Goal: Task Accomplishment & Management: Use online tool/utility

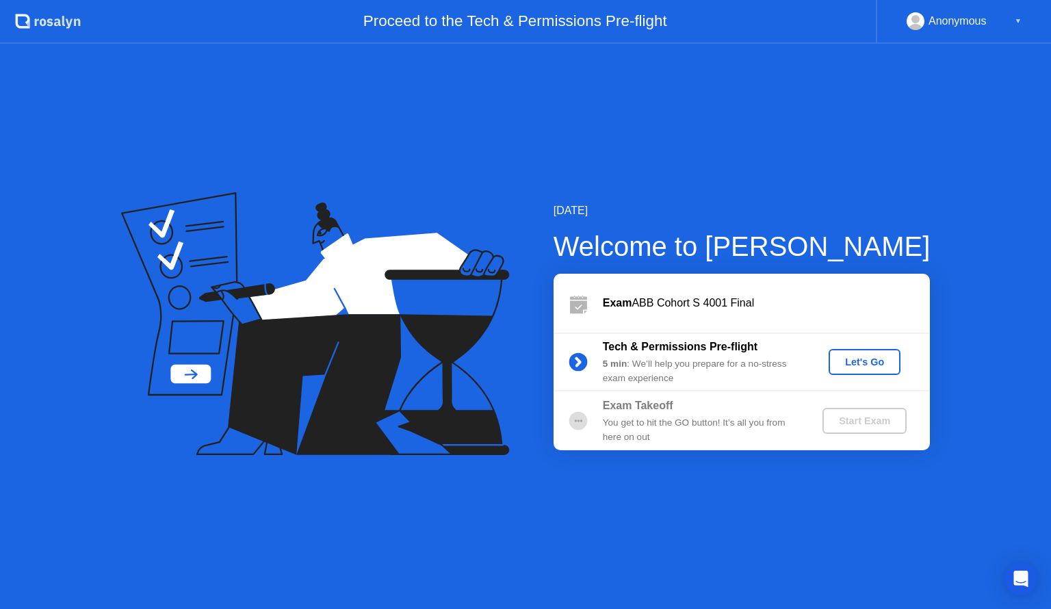
click at [854, 367] on div "Let's Go" at bounding box center [864, 361] width 61 height 11
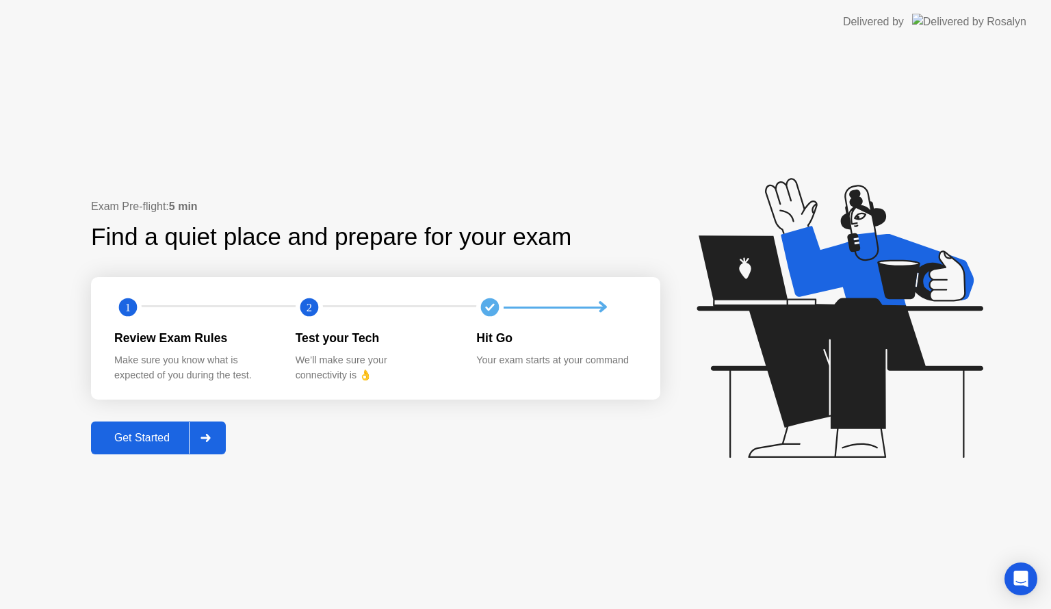
click at [153, 432] on div "Get Started" at bounding box center [142, 438] width 94 height 12
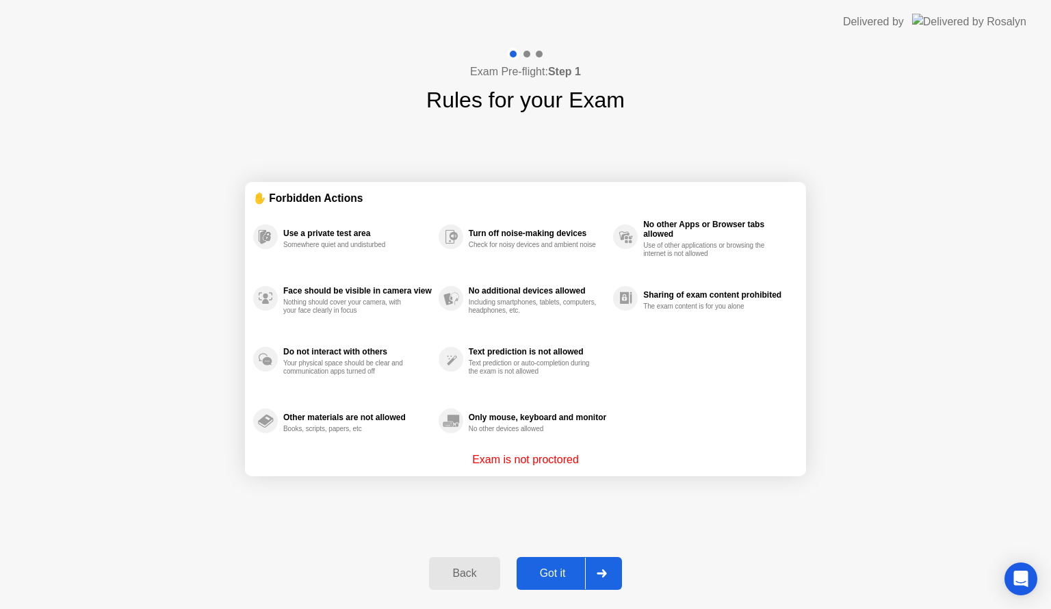
click at [540, 560] on button "Got it" at bounding box center [569, 573] width 105 height 33
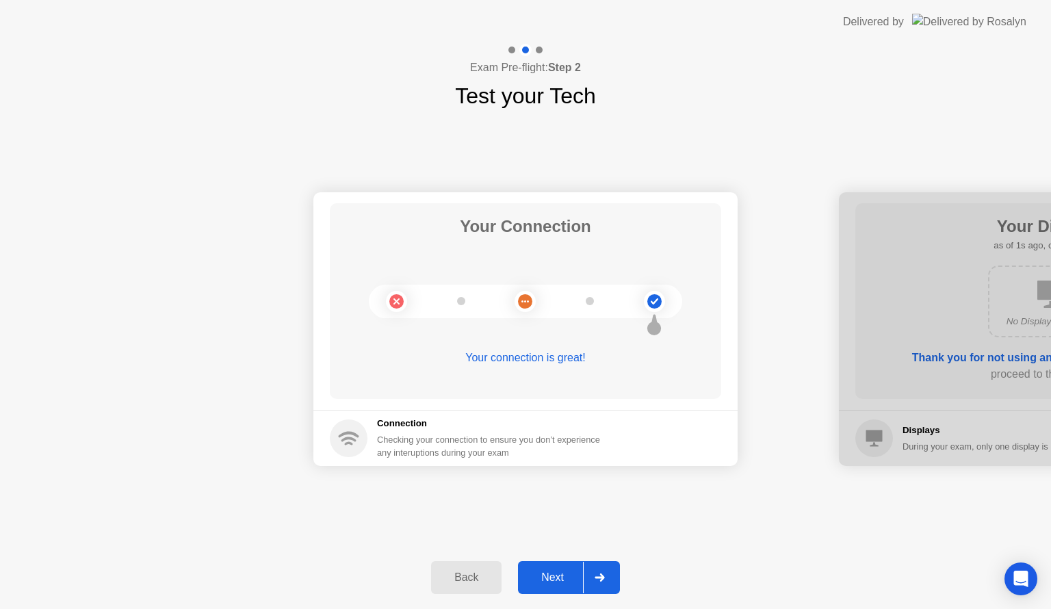
click at [562, 572] on div "Next" at bounding box center [552, 577] width 61 height 12
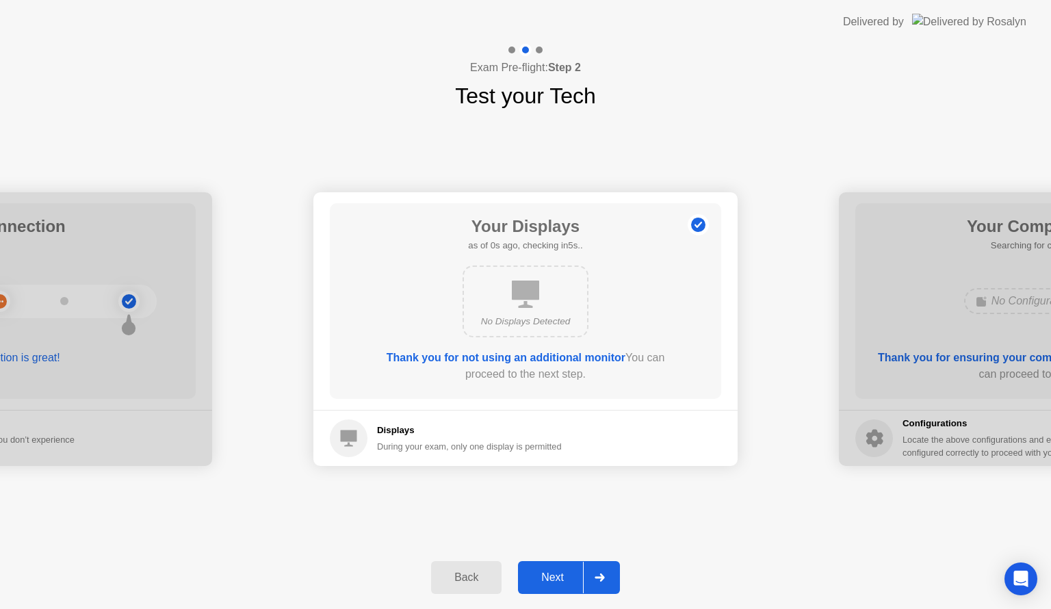
click at [562, 572] on div "Next" at bounding box center [552, 577] width 61 height 12
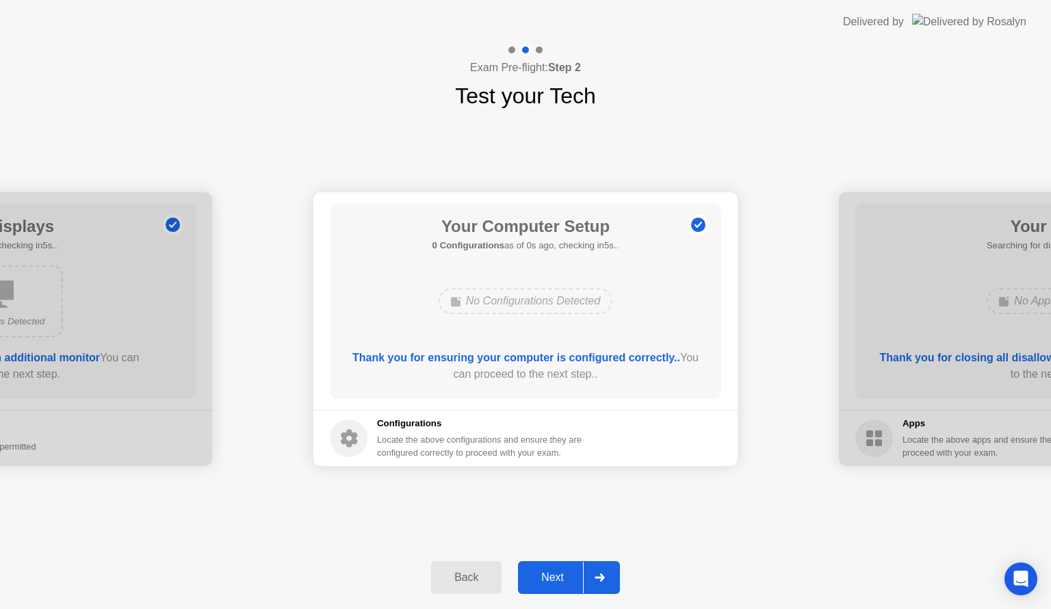
click at [562, 572] on div "Next" at bounding box center [552, 577] width 61 height 12
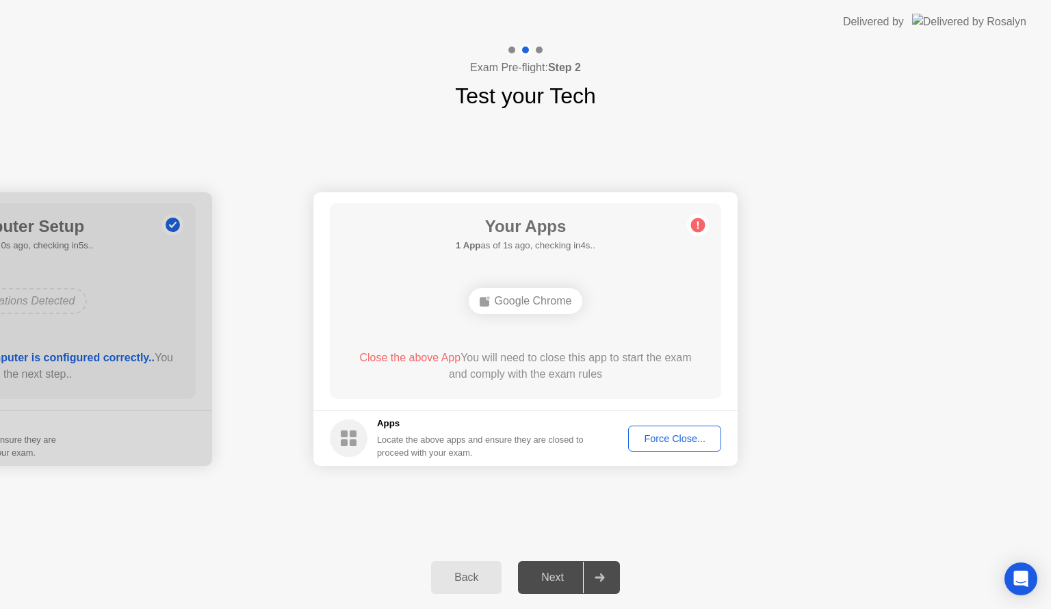
click at [662, 441] on div "Force Close..." at bounding box center [674, 438] width 83 height 11
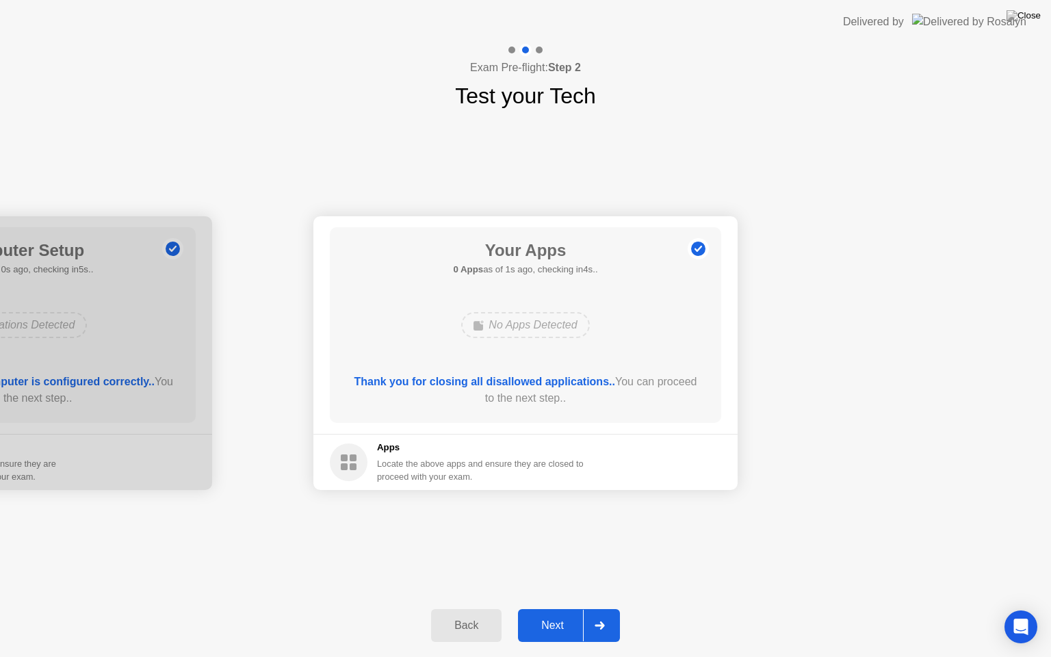
click at [556, 608] on button "Next" at bounding box center [569, 625] width 102 height 33
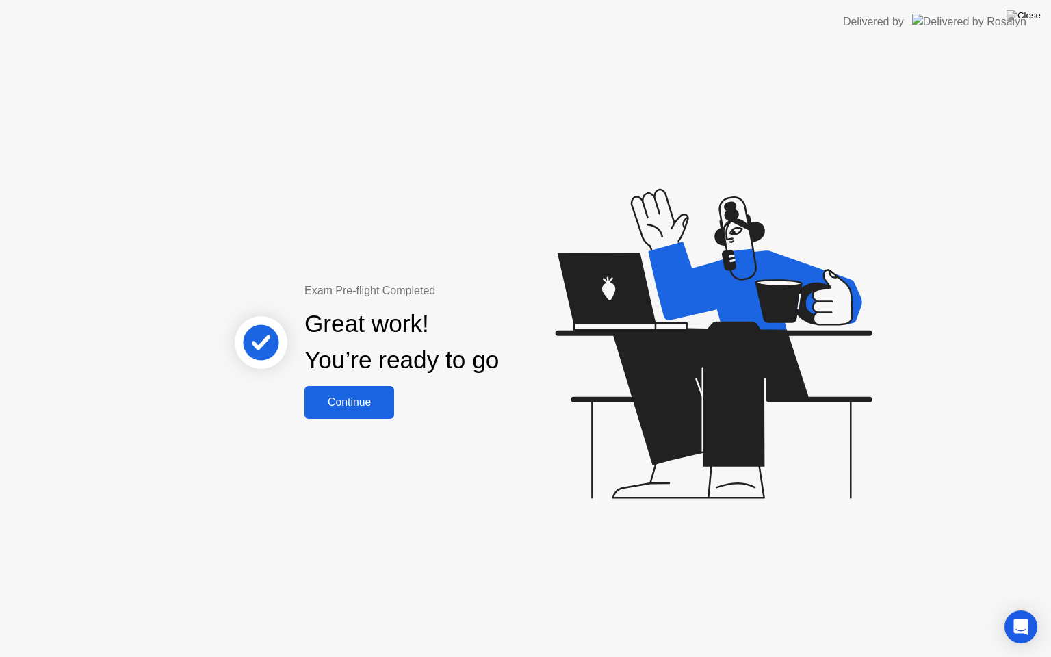
click at [384, 405] on div "Continue" at bounding box center [349, 402] width 81 height 12
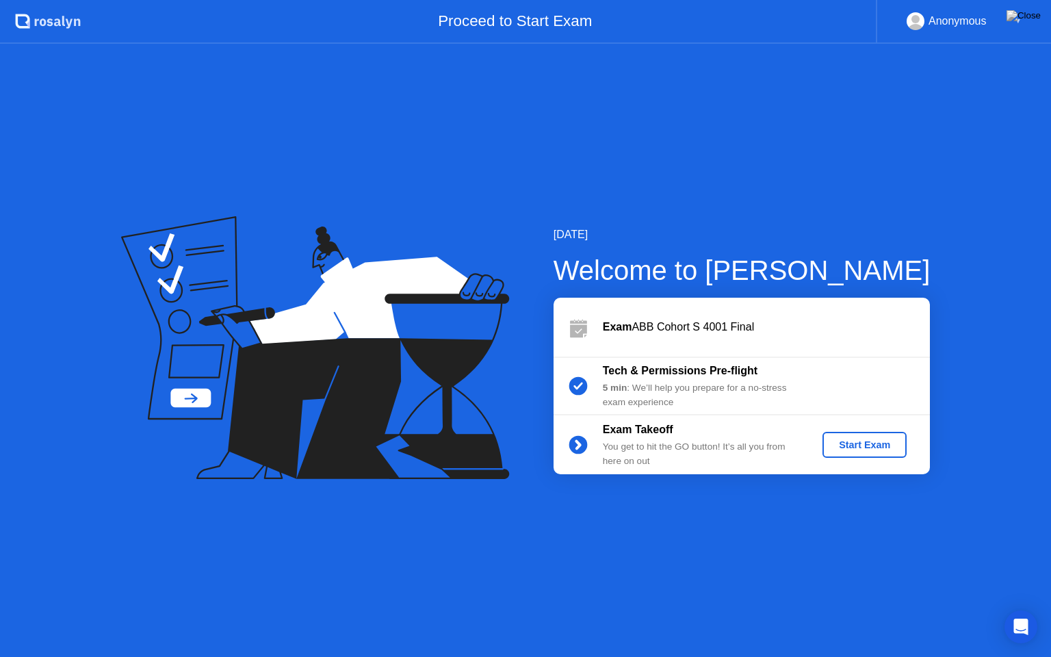
click at [897, 439] on div "Start Exam" at bounding box center [864, 444] width 73 height 11
